Goal: Browse casually

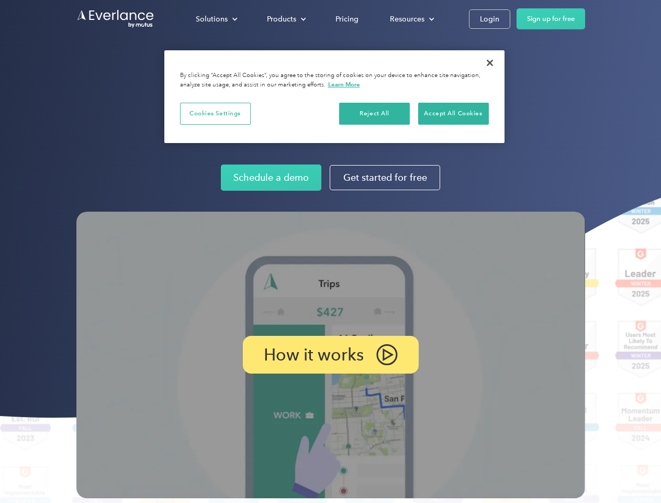
click at [330, 251] on img at bounding box center [330, 354] width 509 height 286
click at [216, 19] on div "Solutions" at bounding box center [212, 19] width 32 height 13
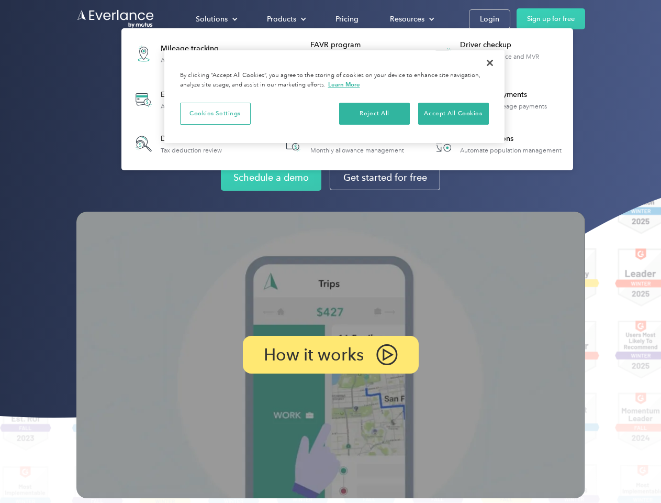
click at [285, 19] on div "Products" at bounding box center [281, 19] width 29 height 13
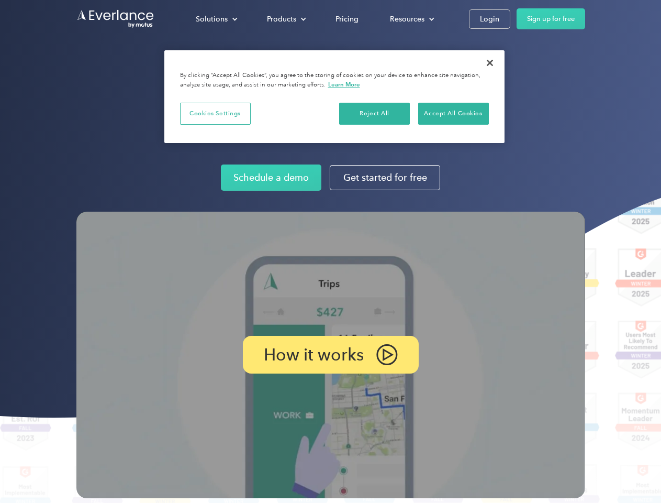
click at [411, 19] on div "Resources" at bounding box center [407, 19] width 35 height 13
click at [330, 354] on p "How it works" at bounding box center [314, 354] width 100 height 13
click at [215, 113] on button "Cookies Settings" at bounding box center [215, 114] width 71 height 22
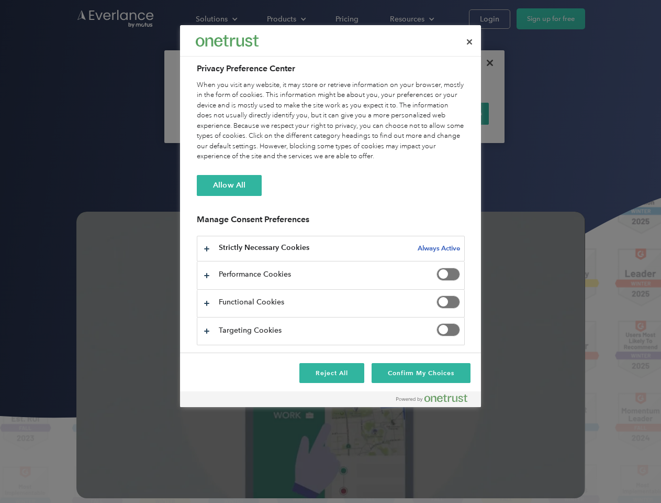
click at [375, 113] on div "When you visit any website, it may store or retrieve information on your browse…" at bounding box center [331, 121] width 268 height 82
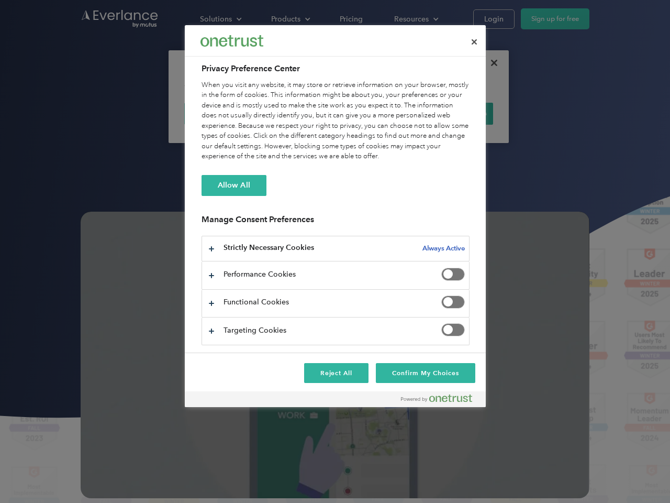
click at [453, 113] on div "When you visit any website, it may store or retrieve information on your browse…" at bounding box center [336, 121] width 268 height 82
click at [490, 63] on div at bounding box center [335, 251] width 670 height 503
